Goal: Task Accomplishment & Management: Use online tool/utility

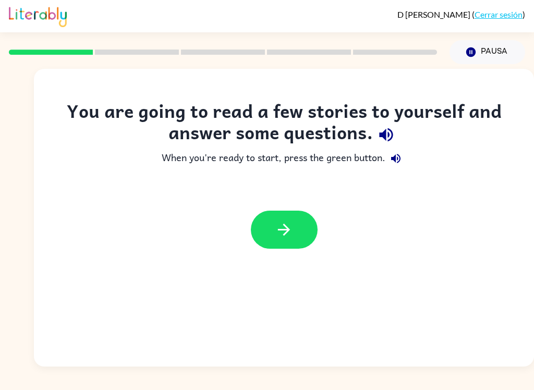
click at [310, 224] on button "button" at bounding box center [284, 230] width 67 height 38
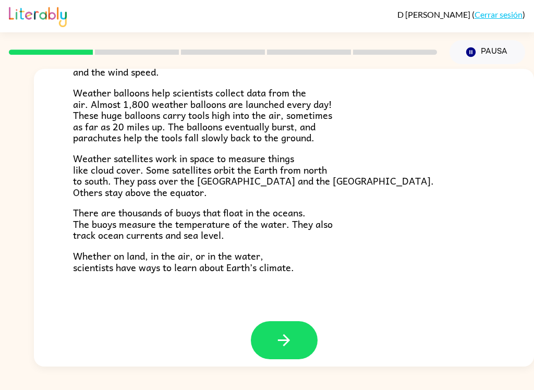
scroll to position [282, 0]
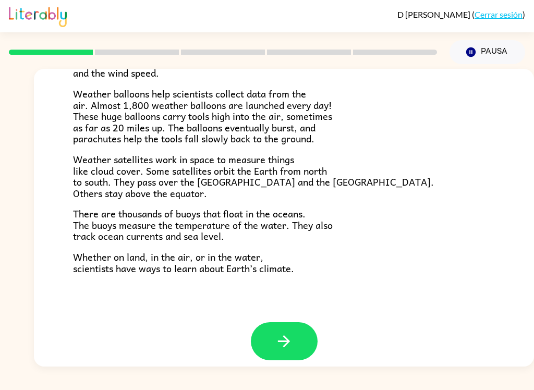
click at [299, 327] on button "button" at bounding box center [284, 341] width 67 height 38
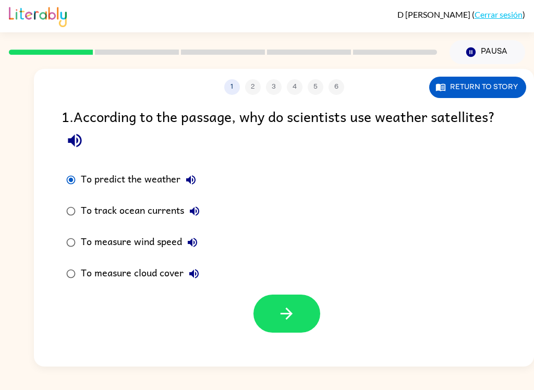
click at [299, 321] on button "button" at bounding box center [286, 314] width 67 height 38
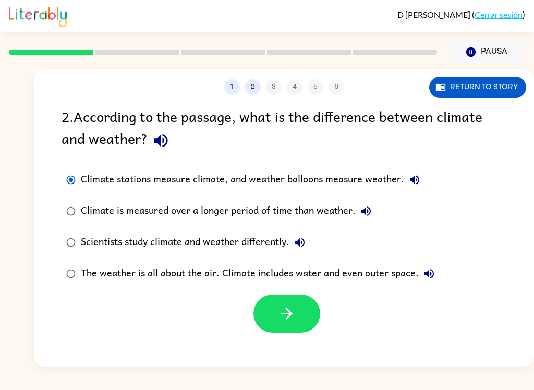
click at [287, 313] on icon "button" at bounding box center [286, 314] width 18 height 18
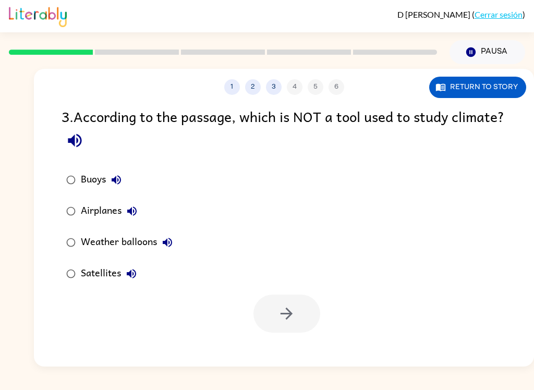
click at [59, 218] on label "Airplanes" at bounding box center [119, 211] width 127 height 31
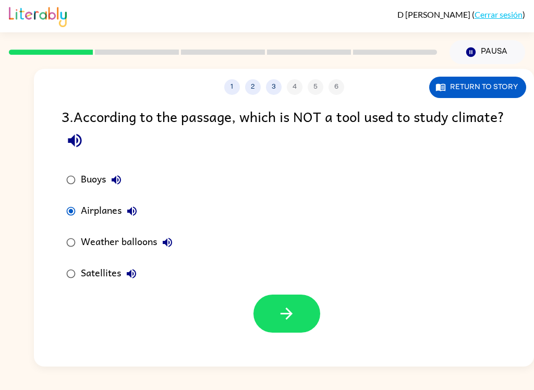
click at [296, 316] on button "button" at bounding box center [286, 314] width 67 height 38
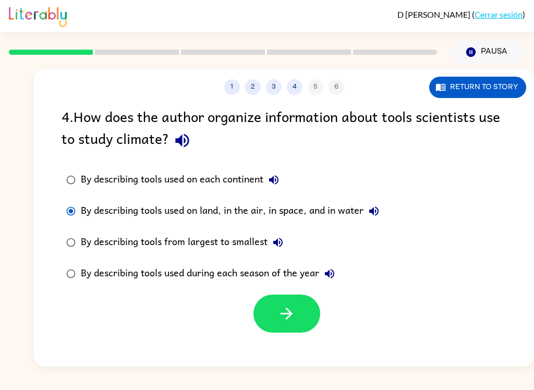
click at [295, 320] on icon "button" at bounding box center [286, 314] width 18 height 18
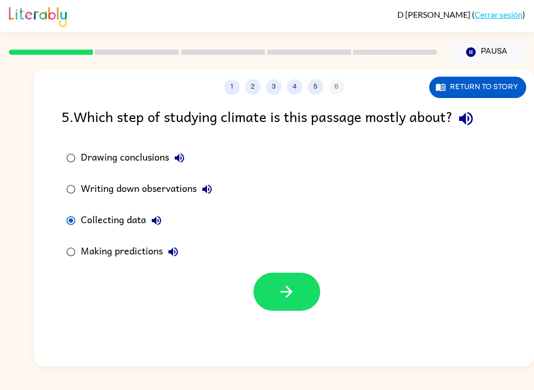
click at [295, 288] on icon "button" at bounding box center [286, 292] width 18 height 18
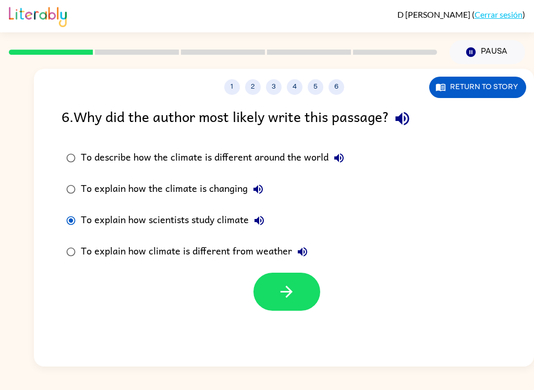
click at [299, 292] on button "button" at bounding box center [286, 292] width 67 height 38
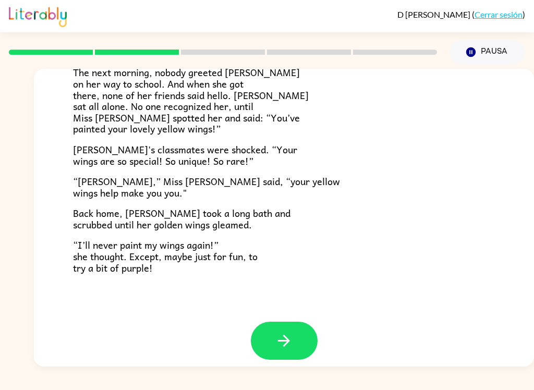
scroll to position [282, 0]
click at [299, 330] on button "button" at bounding box center [284, 341] width 67 height 38
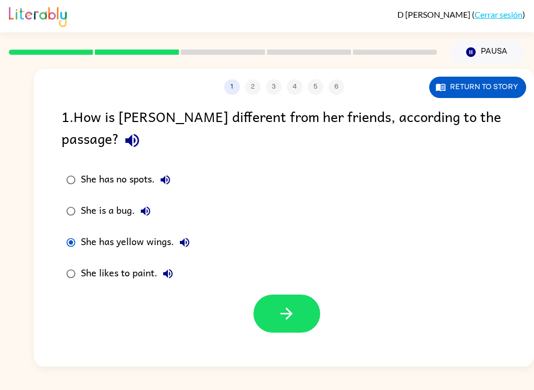
click at [303, 297] on button "button" at bounding box center [286, 314] width 67 height 38
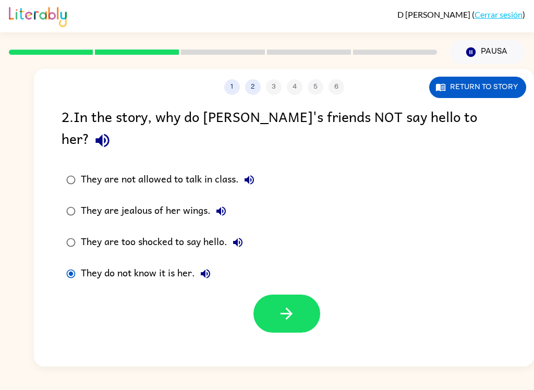
click at [292, 305] on icon "button" at bounding box center [286, 314] width 18 height 18
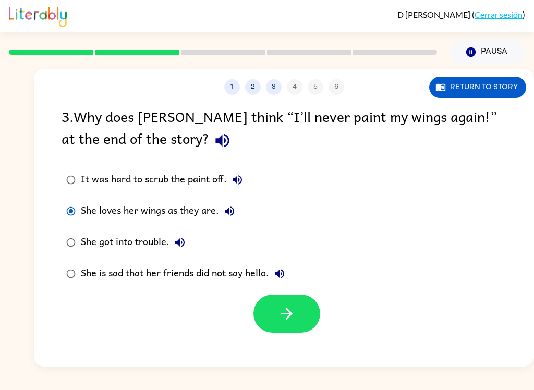
click at [276, 321] on button "button" at bounding box center [286, 314] width 67 height 38
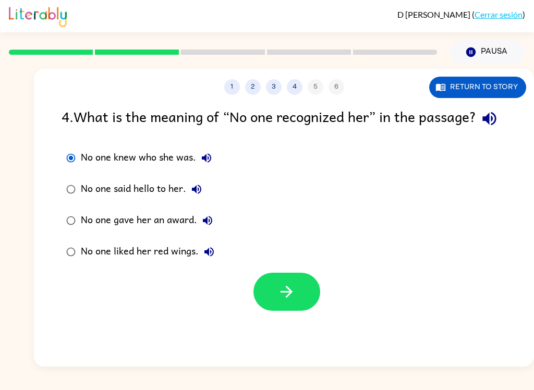
click at [294, 301] on icon "button" at bounding box center [286, 292] width 18 height 18
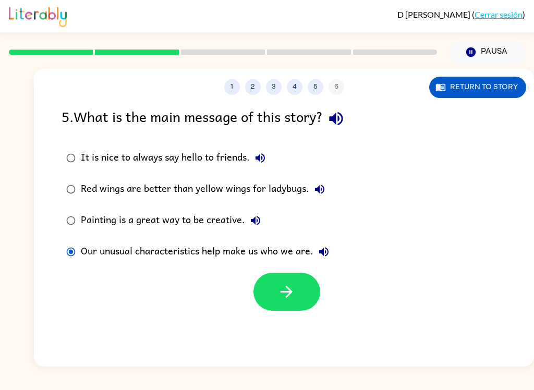
click at [300, 285] on button "button" at bounding box center [286, 292] width 67 height 38
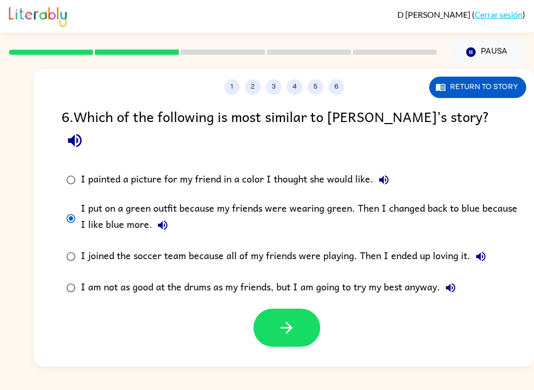
click at [330, 330] on div "1 2 3 4 5 6 Return to story 6 . Which of the following is most similar to [PERS…" at bounding box center [284, 218] width 500 height 298
click at [305, 313] on button "button" at bounding box center [286, 328] width 67 height 38
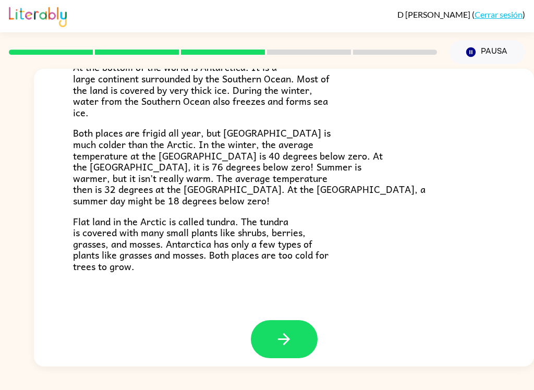
scroll to position [212, 0]
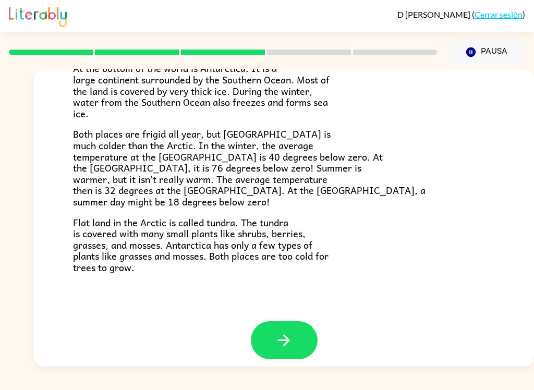
click at [294, 338] on button "button" at bounding box center [284, 340] width 67 height 38
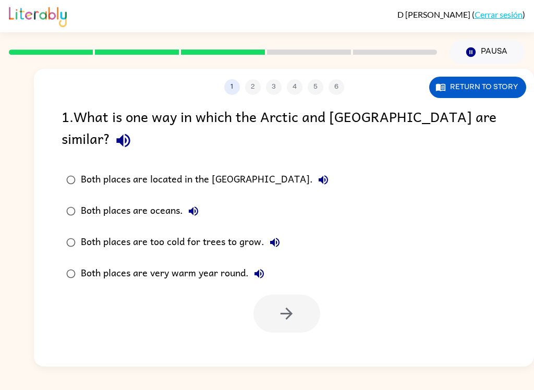
scroll to position [0, 0]
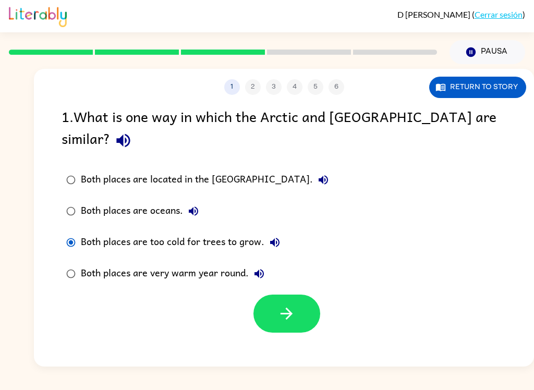
click at [301, 298] on button "button" at bounding box center [286, 314] width 67 height 38
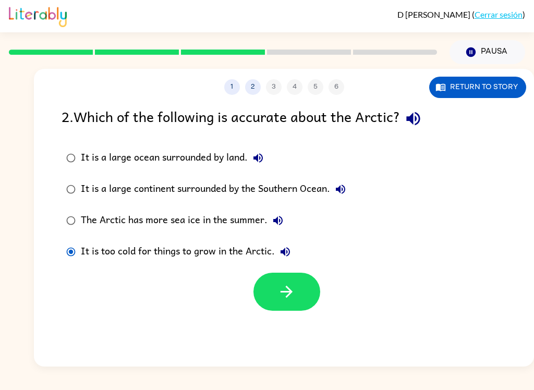
click at [280, 285] on icon "button" at bounding box center [286, 292] width 18 height 18
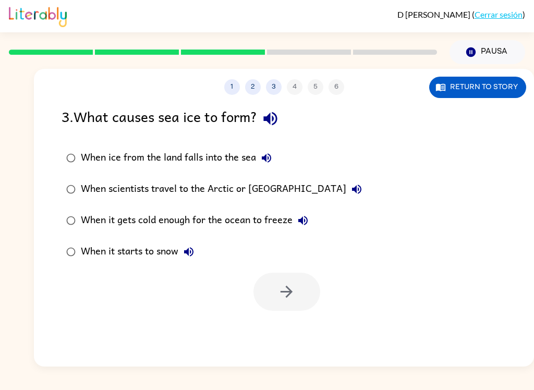
click at [267, 84] on button "3" at bounding box center [274, 87] width 16 height 16
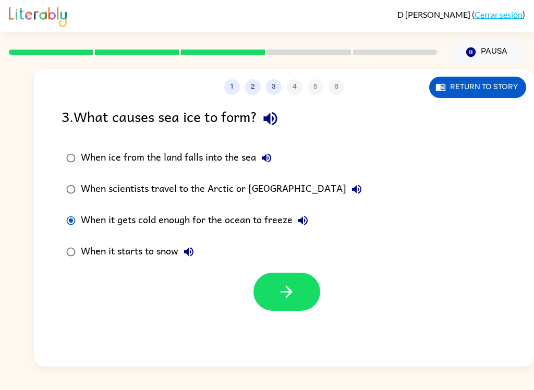
click at [306, 283] on button "button" at bounding box center [286, 292] width 67 height 38
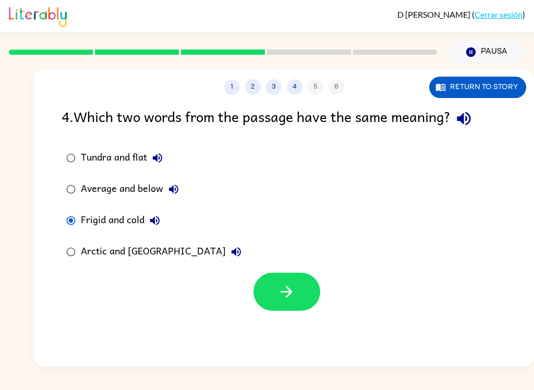
click at [296, 298] on button "button" at bounding box center [286, 292] width 67 height 38
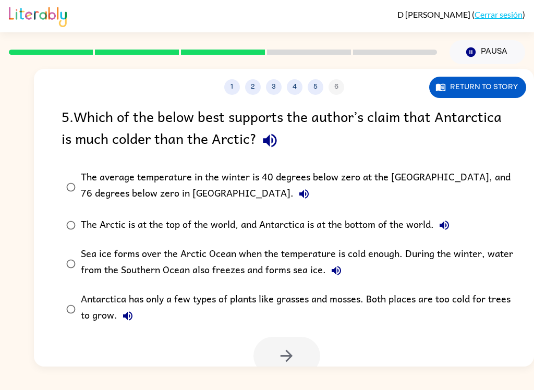
click at [82, 161] on div "5 . Which of the below best supports the author’s claim that Antarctica is much…" at bounding box center [284, 240] width 500 height 270
click at [285, 351] on icon "button" at bounding box center [286, 356] width 18 height 18
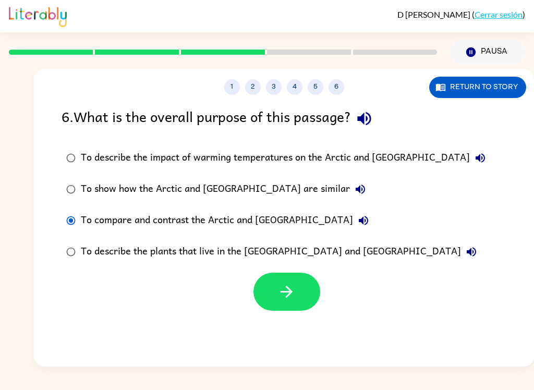
click at [308, 287] on button "button" at bounding box center [286, 292] width 67 height 38
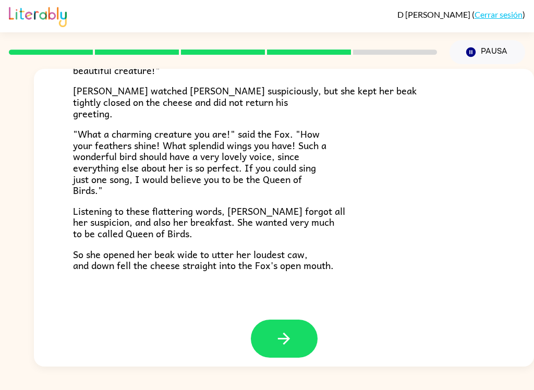
scroll to position [198, 0]
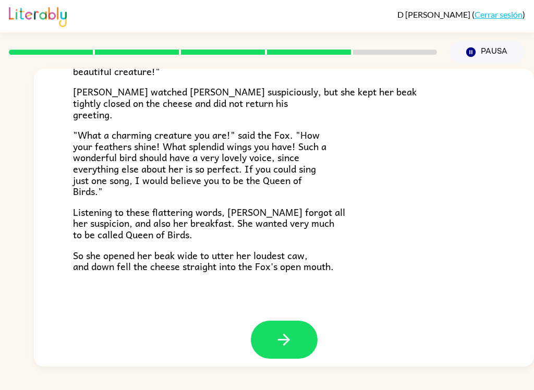
click at [294, 324] on button "button" at bounding box center [284, 340] width 67 height 38
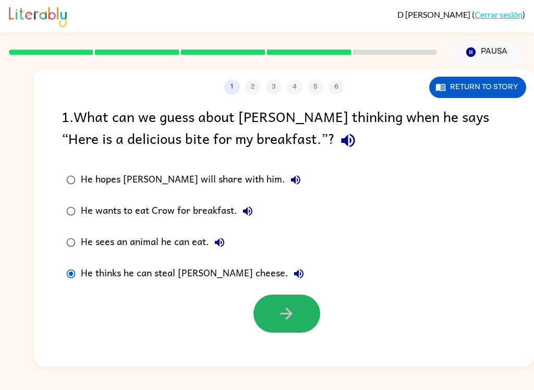
click at [276, 312] on button "button" at bounding box center [286, 314] width 67 height 38
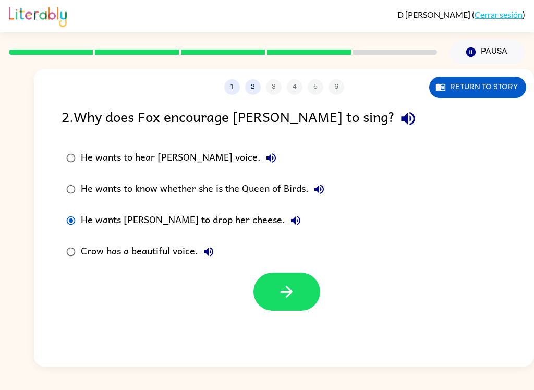
click at [293, 294] on icon "button" at bounding box center [286, 292] width 18 height 18
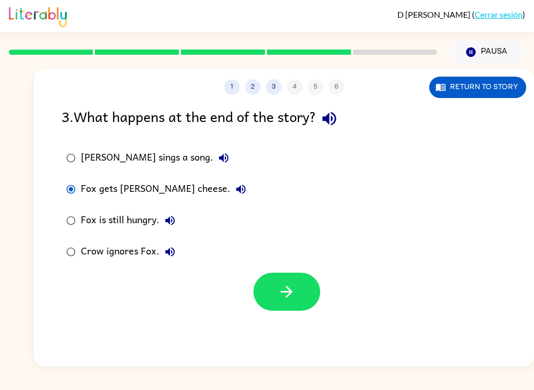
click at [292, 289] on icon "button" at bounding box center [286, 292] width 18 height 18
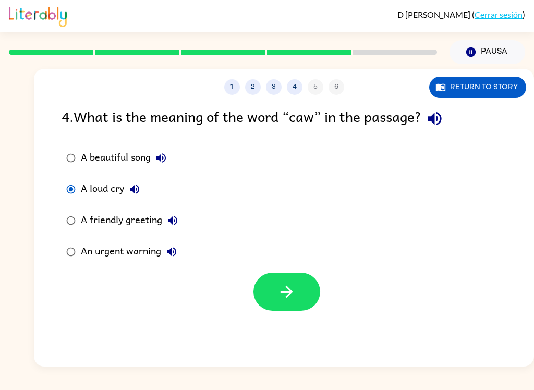
click at [299, 298] on button "button" at bounding box center [286, 292] width 67 height 38
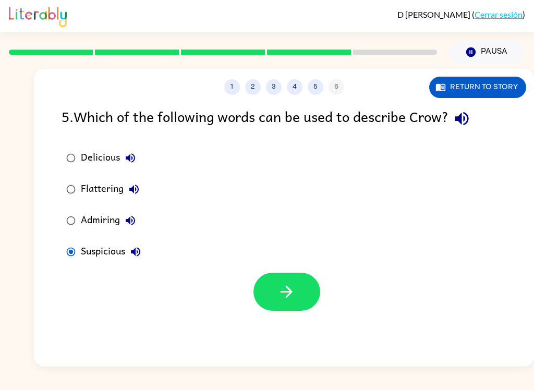
click at [286, 294] on icon "button" at bounding box center [286, 292] width 18 height 18
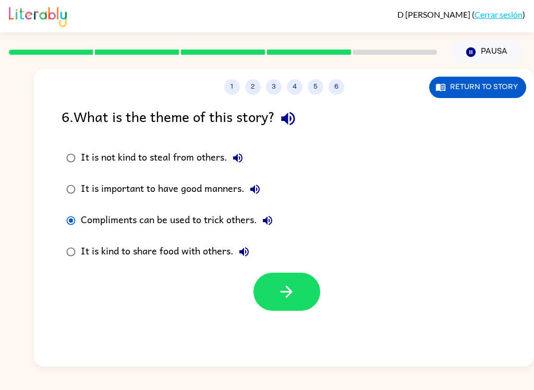
click at [293, 305] on button "button" at bounding box center [286, 292] width 67 height 38
